Goal: Find specific page/section: Find specific page/section

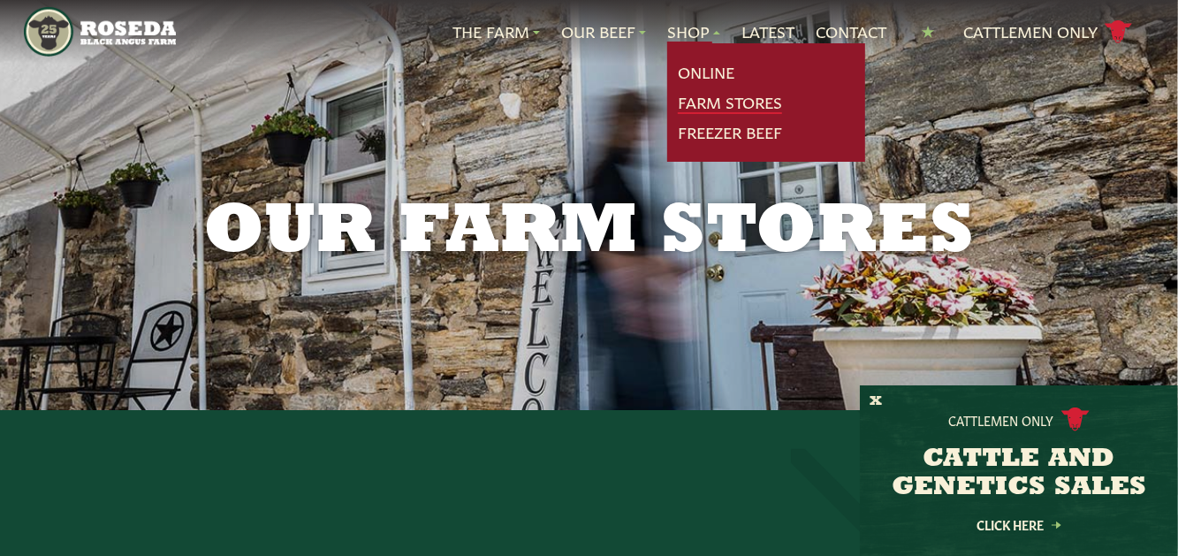
click at [700, 100] on link "Farm Stores" at bounding box center [730, 102] width 104 height 23
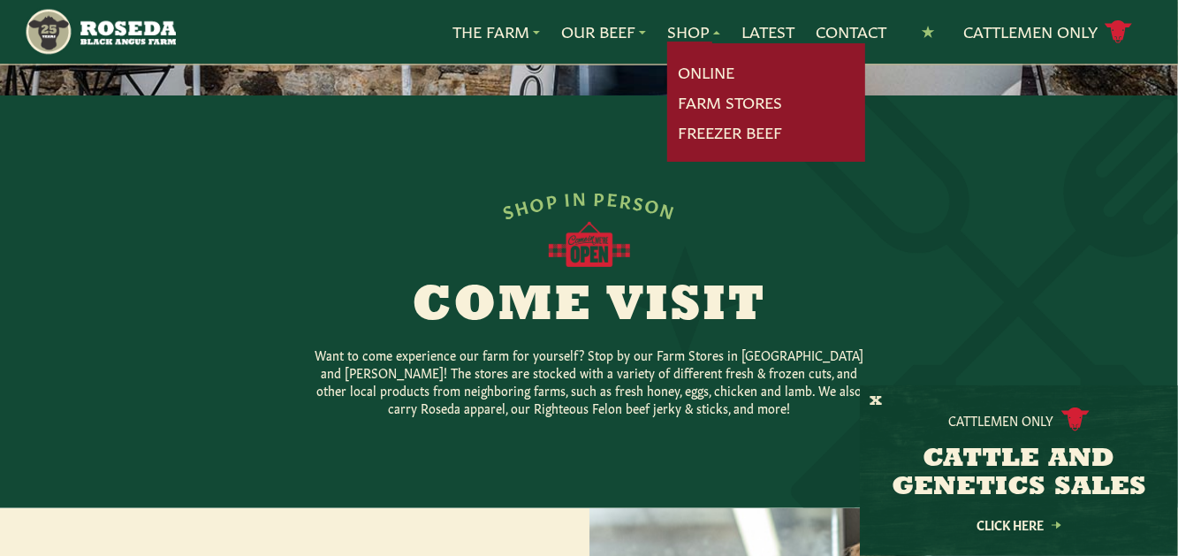
scroll to position [442, 0]
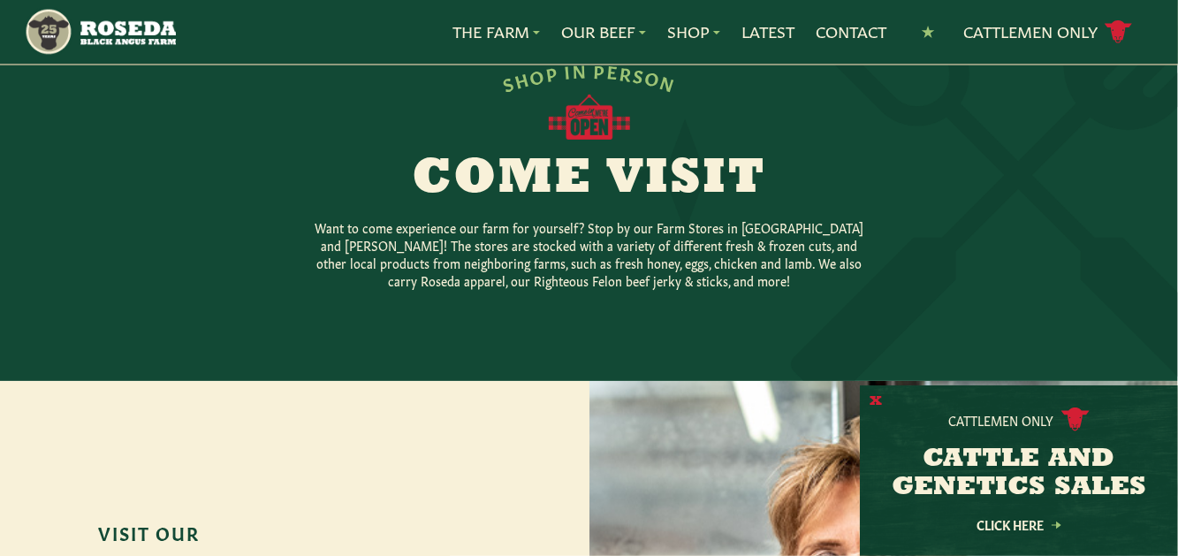
click at [879, 400] on button "X" at bounding box center [876, 401] width 12 height 19
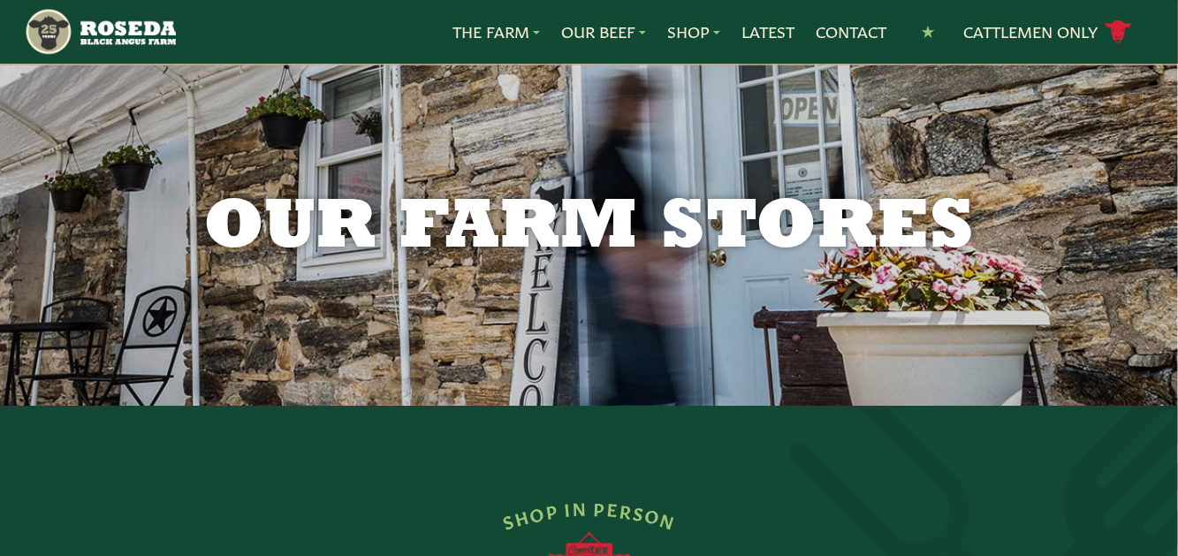
scroll to position [0, 0]
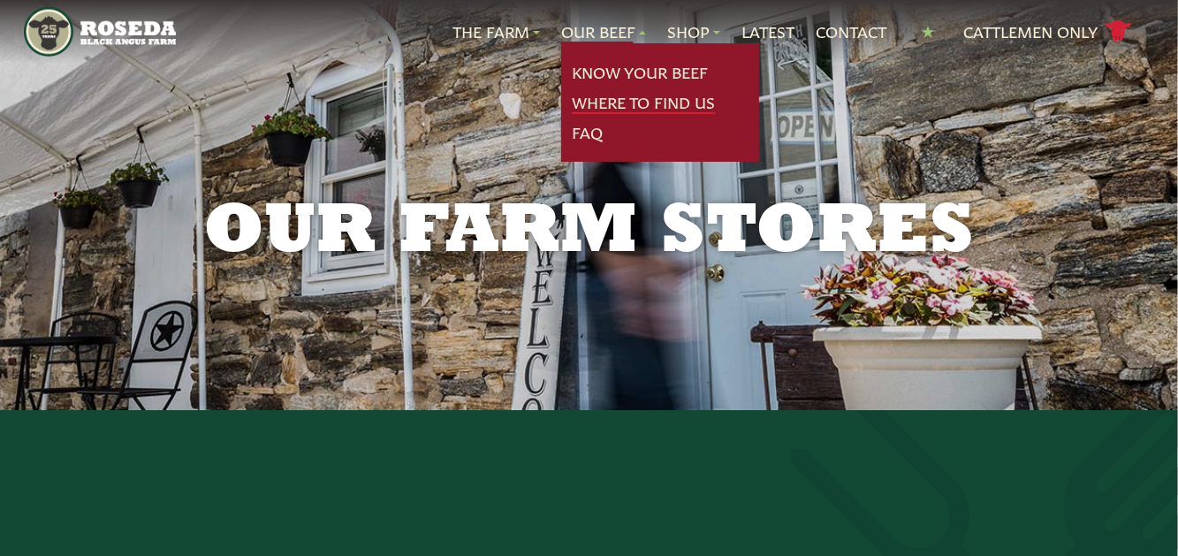
click at [607, 102] on link "Where To Find Us" at bounding box center [643, 102] width 143 height 23
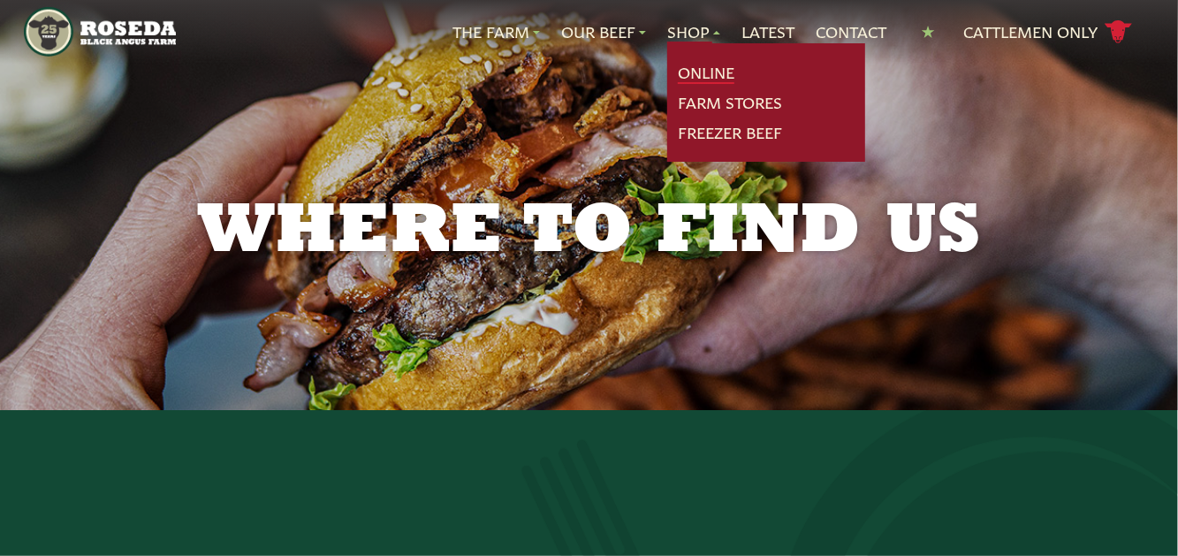
click at [691, 79] on link "Online" at bounding box center [706, 72] width 57 height 23
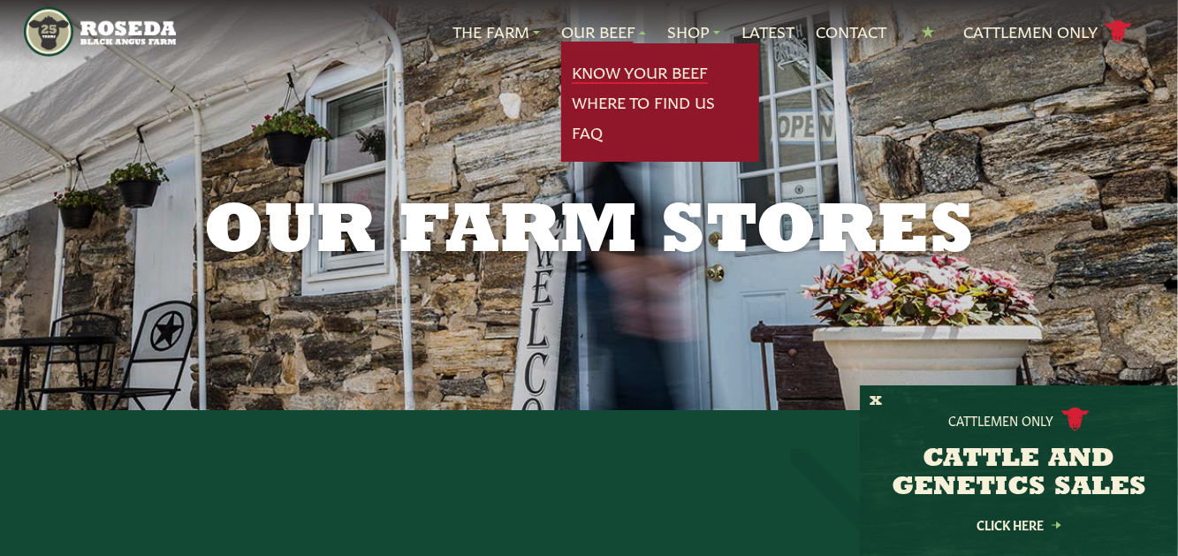
click at [611, 64] on link "Know Your Beef" at bounding box center [640, 72] width 136 height 23
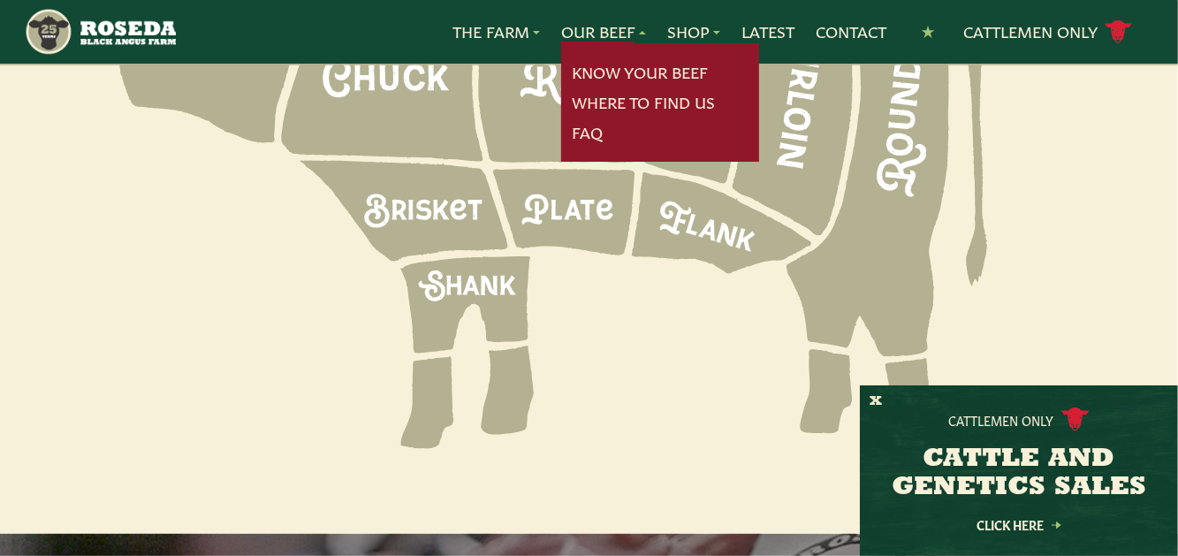
scroll to position [2829, 0]
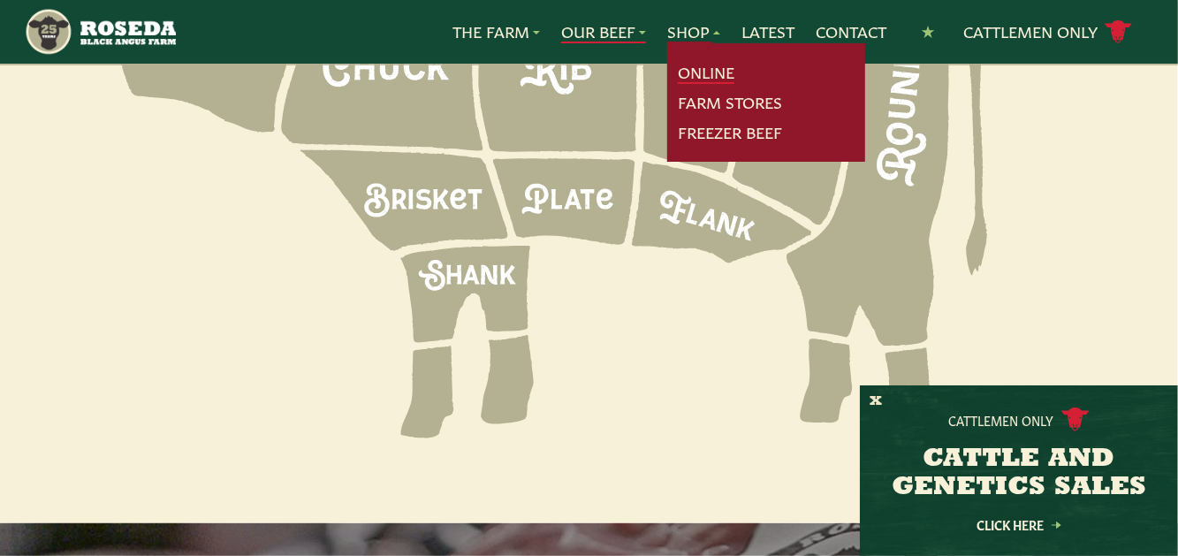
click at [700, 74] on link "Online" at bounding box center [706, 72] width 57 height 23
click at [707, 132] on link "Freezer Beef" at bounding box center [730, 132] width 104 height 23
